Goal: Transaction & Acquisition: Book appointment/travel/reservation

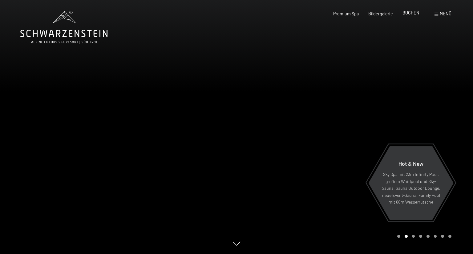
click at [408, 14] on span "BUCHEN" at bounding box center [410, 12] width 17 height 5
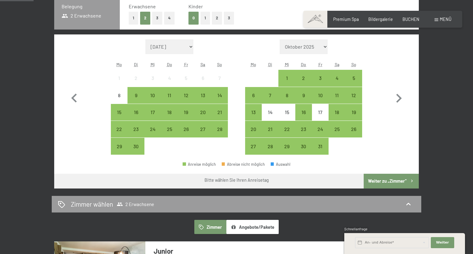
scroll to position [155, 0]
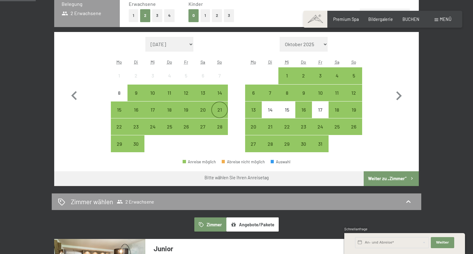
click at [221, 109] on div "21" at bounding box center [219, 114] width 15 height 15
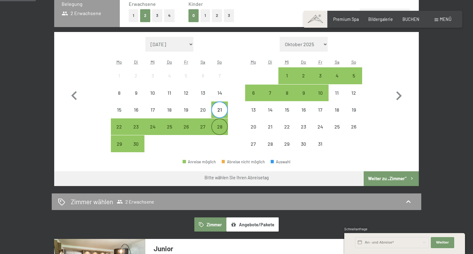
click at [220, 126] on div "28" at bounding box center [219, 131] width 15 height 15
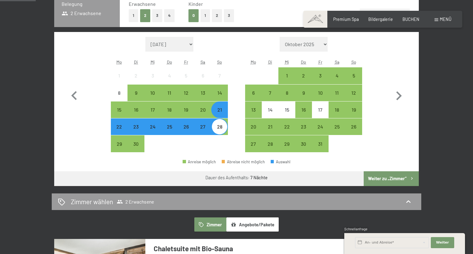
click at [391, 176] on button "Weiter zu „Zimmer“" at bounding box center [390, 178] width 55 height 15
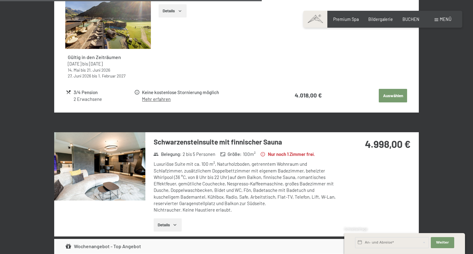
scroll to position [0, 0]
